Goal: Task Accomplishment & Management: Manage account settings

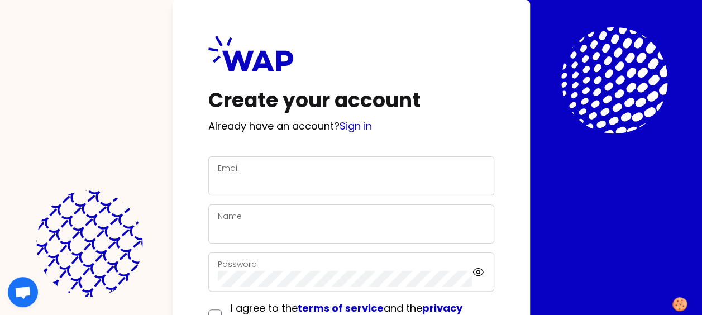
click at [270, 169] on div "Email" at bounding box center [351, 176] width 267 height 29
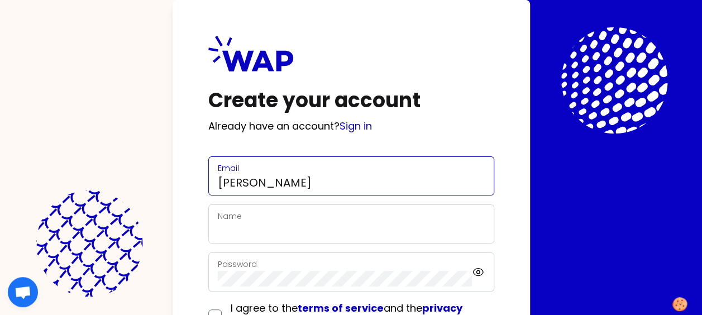
type input "[PERSON_NAME][EMAIL_ADDRESS][PERSON_NAME][DOMAIN_NAME]"
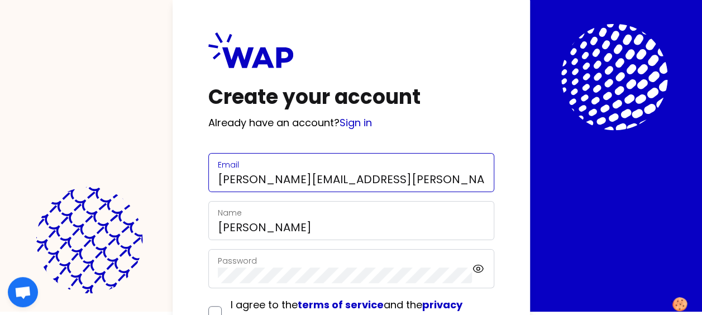
scroll to position [92, 0]
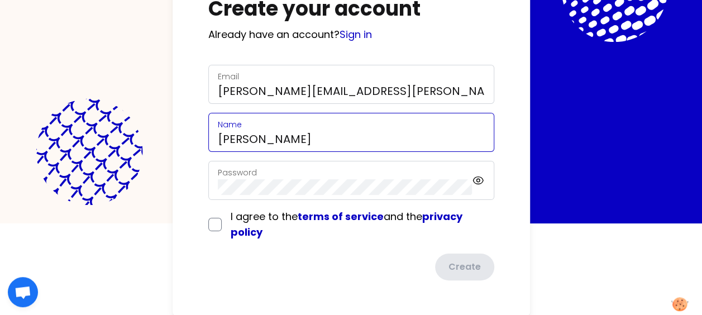
click at [367, 139] on input "[PERSON_NAME]" at bounding box center [351, 139] width 267 height 16
type input "[PERSON_NAME]"
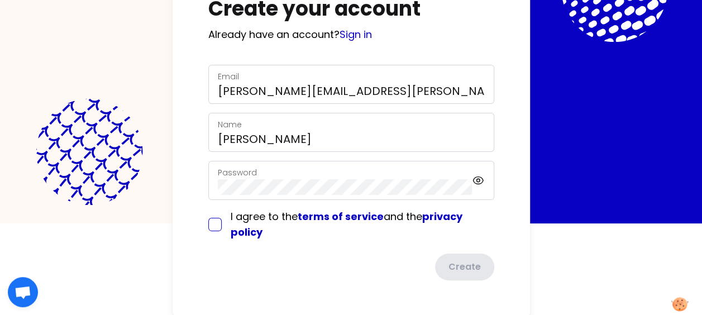
click at [217, 225] on input "checkbox" at bounding box center [214, 224] width 13 height 13
checkbox input "true"
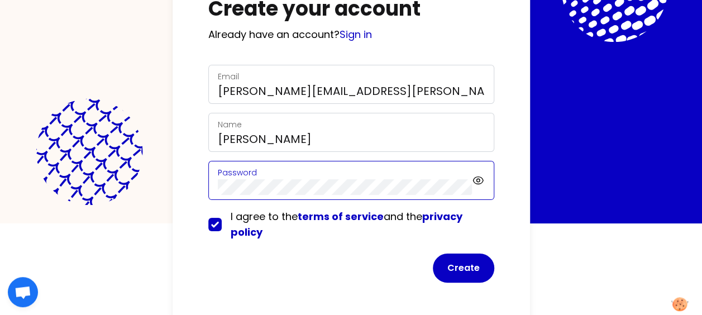
click at [133, 175] on div "Create your account Already have an account? Sign in Email [PERSON_NAME][EMAIL_…" at bounding box center [351, 65] width 702 height 315
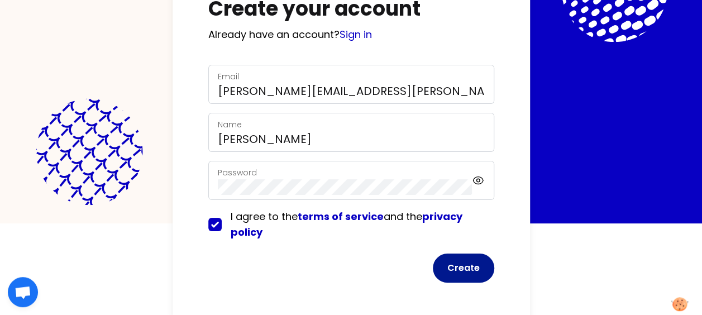
click at [477, 267] on button "Create" at bounding box center [463, 268] width 61 height 29
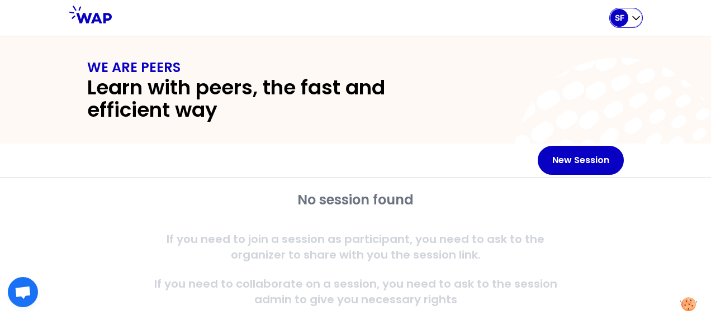
click at [637, 20] on icon "button" at bounding box center [635, 17] width 11 height 11
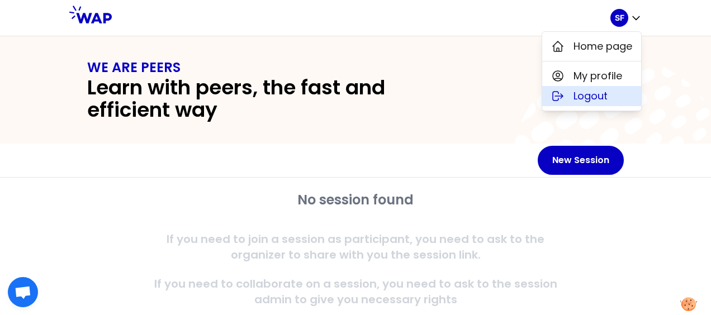
click at [581, 96] on span "Logout" at bounding box center [590, 96] width 34 height 16
